Goal: Information Seeking & Learning: Learn about a topic

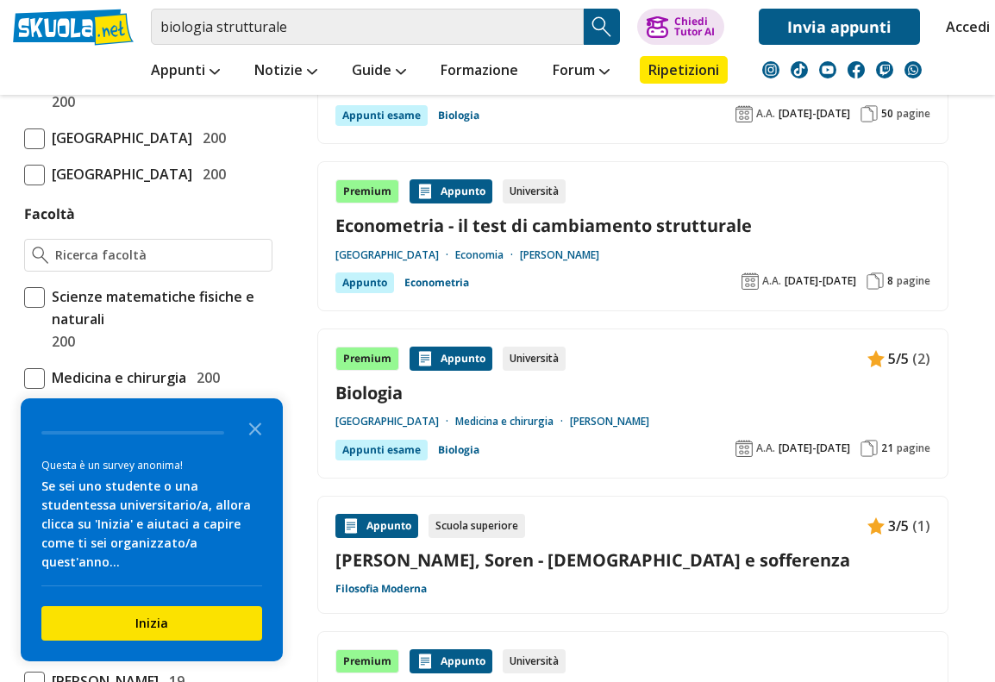
scroll to position [891, 0]
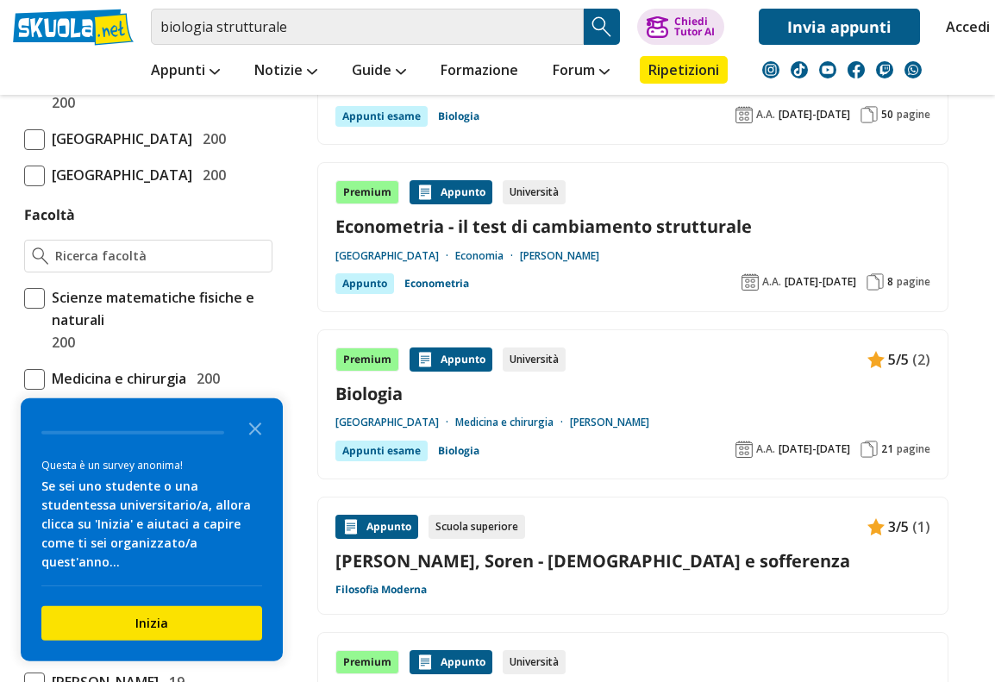
click at [34, 309] on span at bounding box center [34, 298] width 21 height 21
click at [24, 320] on input "Scienze matematiche fisiche e naturali 200" at bounding box center [24, 320] width 0 height 0
checkbox input "true"
click at [31, 186] on span at bounding box center [34, 176] width 21 height 21
click at [24, 175] on input "[GEOGRAPHIC_DATA] 200" at bounding box center [24, 175] width 0 height 0
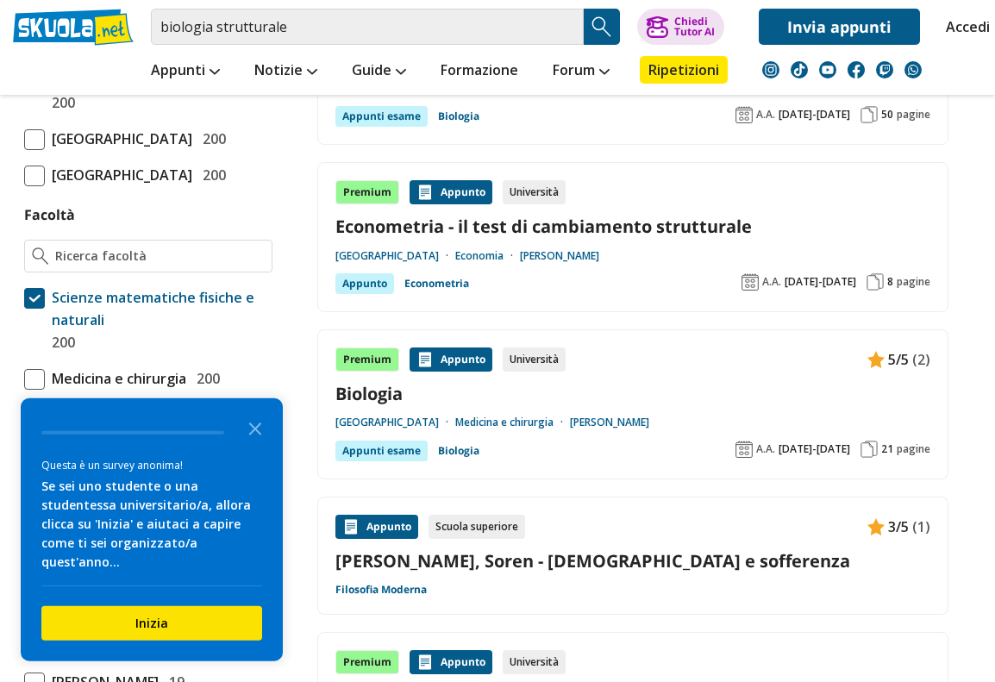
checkbox input "true"
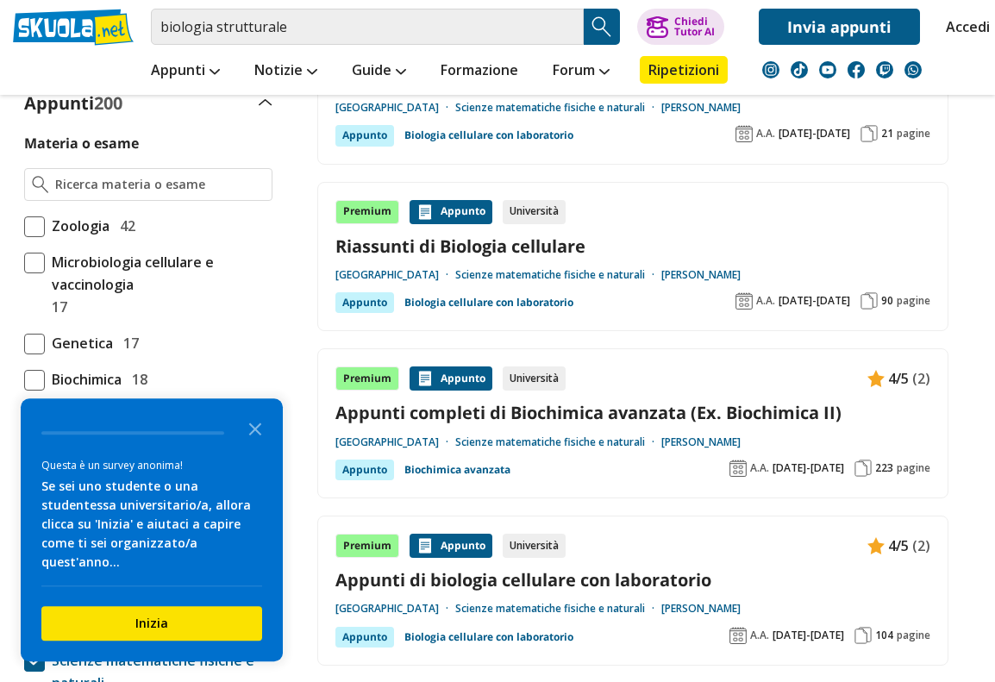
scroll to position [433, 0]
click at [608, 59] on link "Forum" at bounding box center [581, 71] width 66 height 31
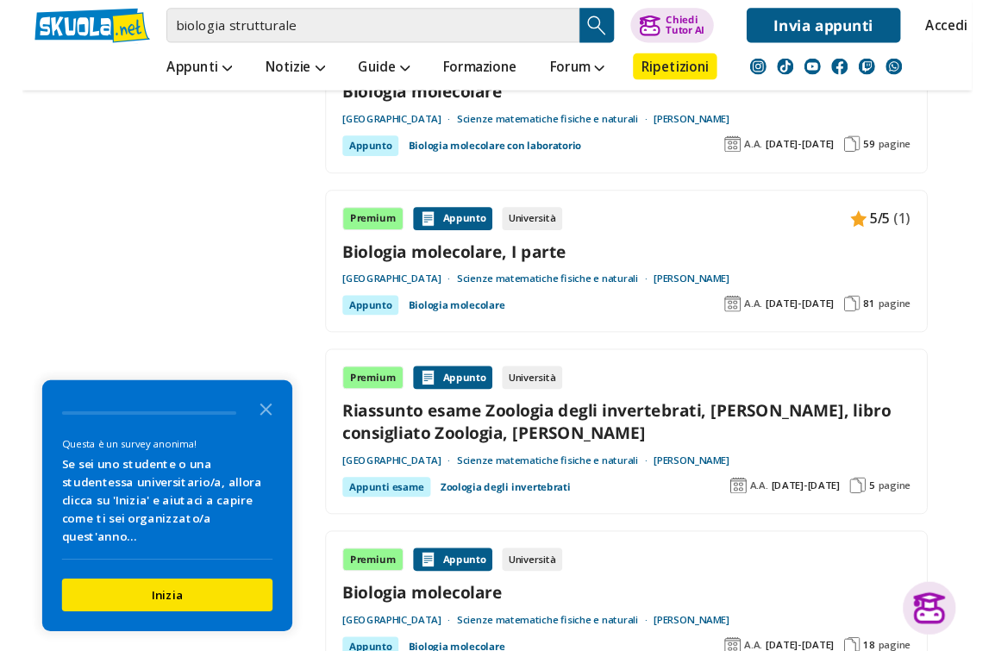
scroll to position [2876, 0]
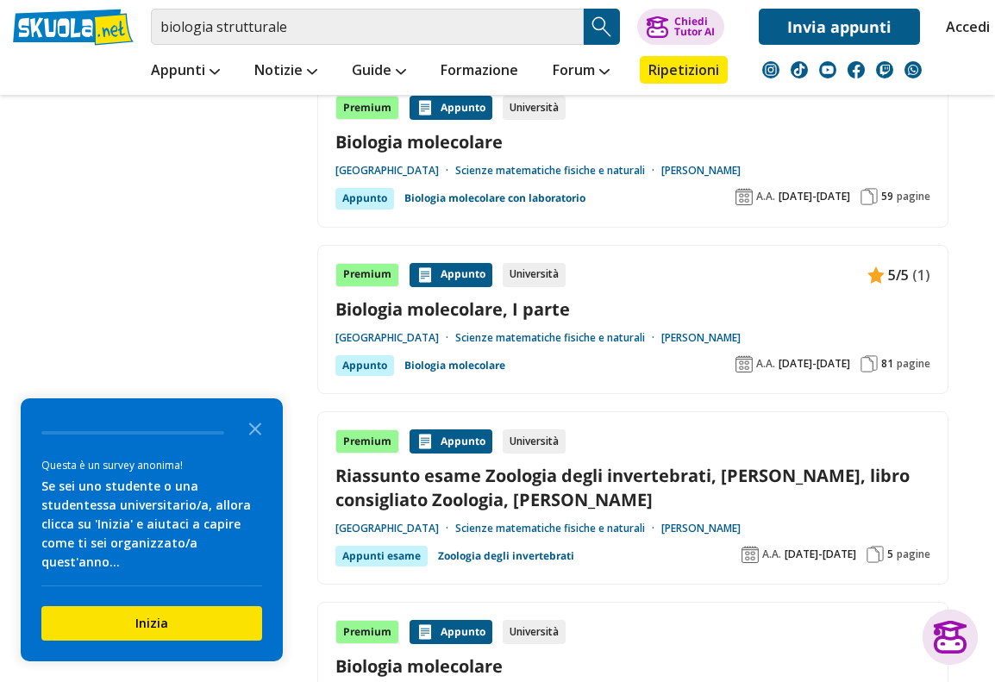
click at [557, 297] on link "Biologia molecolare, I parte" at bounding box center [632, 308] width 595 height 23
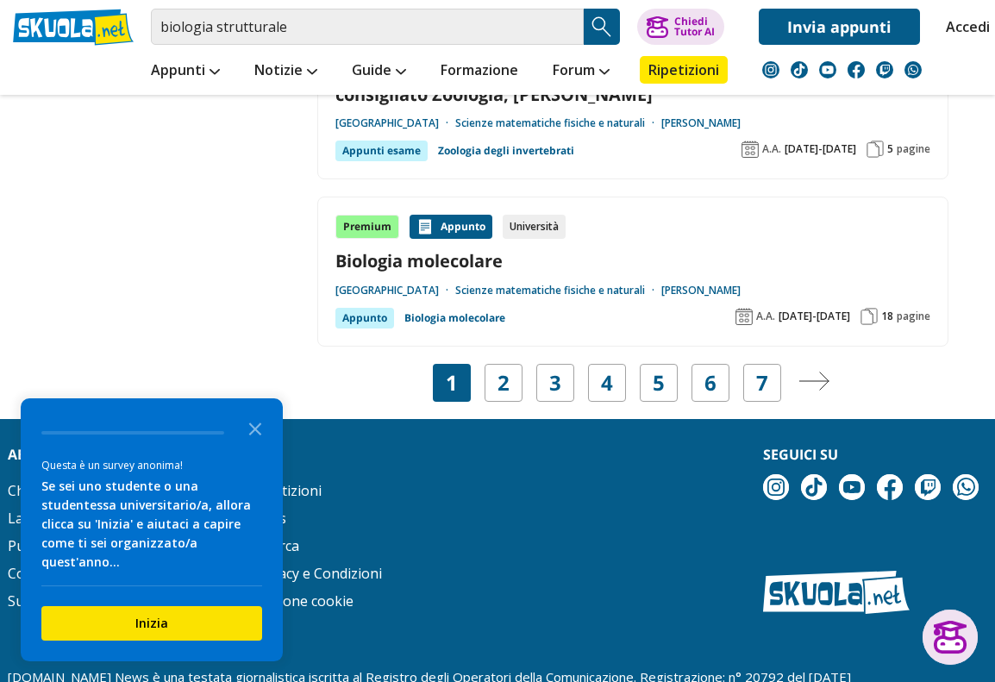
scroll to position [3272, 0]
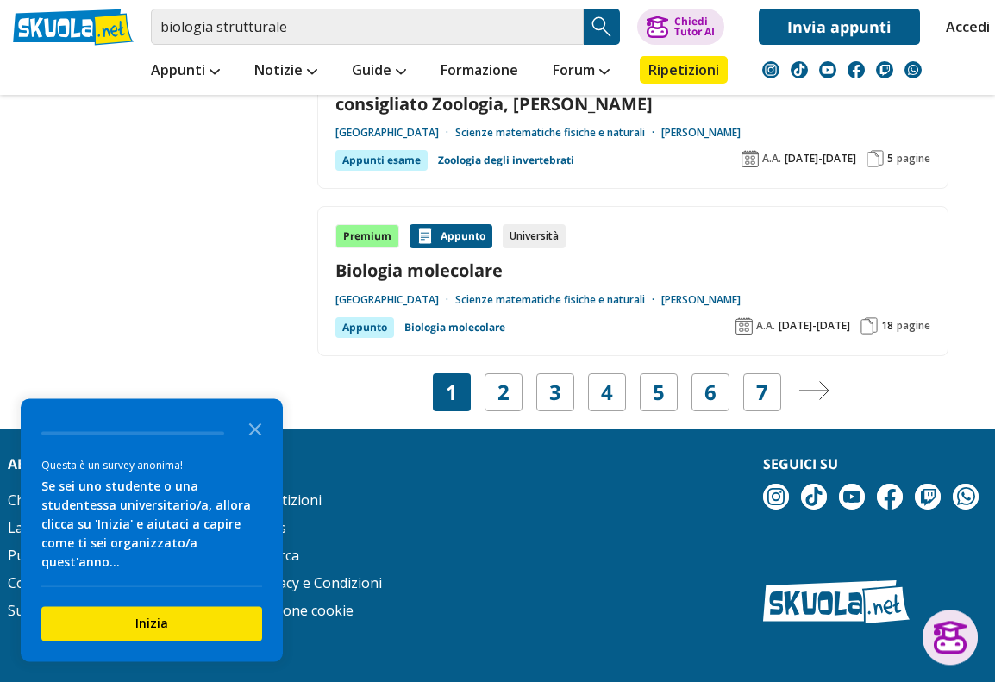
click at [499, 380] on link "2" at bounding box center [503, 392] width 12 height 24
